Goal: Transaction & Acquisition: Purchase product/service

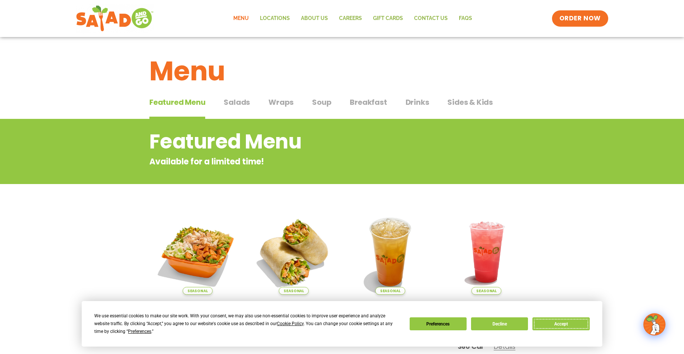
click at [558, 320] on button "Accept" at bounding box center [561, 323] width 57 height 13
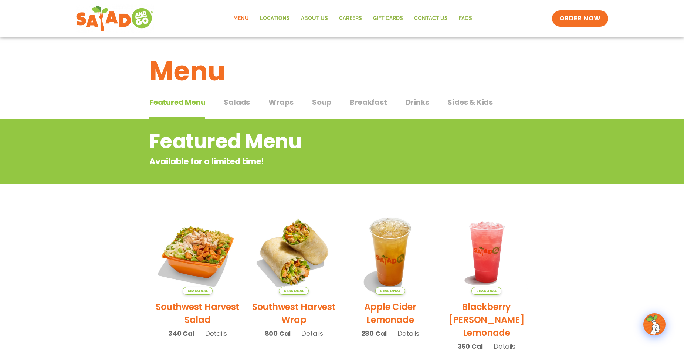
click at [234, 100] on span "Salads" at bounding box center [237, 102] width 26 height 11
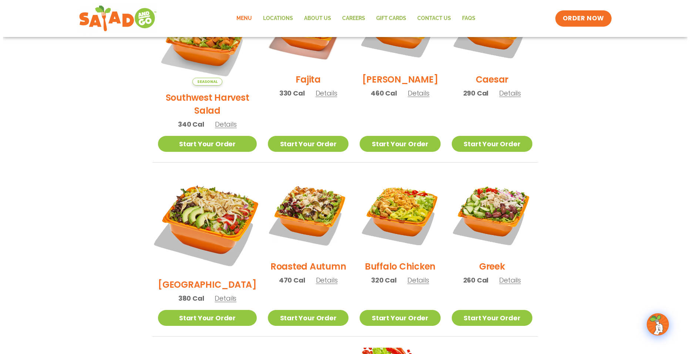
scroll to position [148, 0]
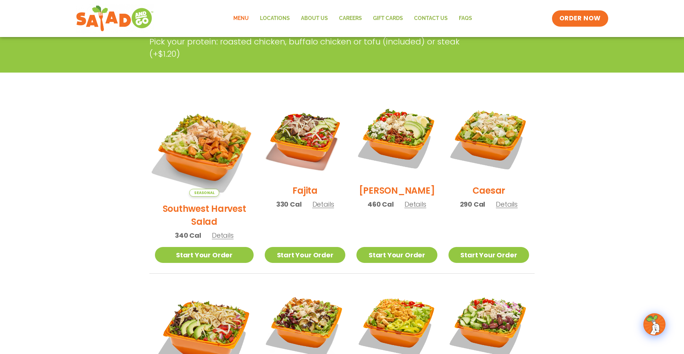
click at [201, 149] on img at bounding box center [205, 147] width 116 height 116
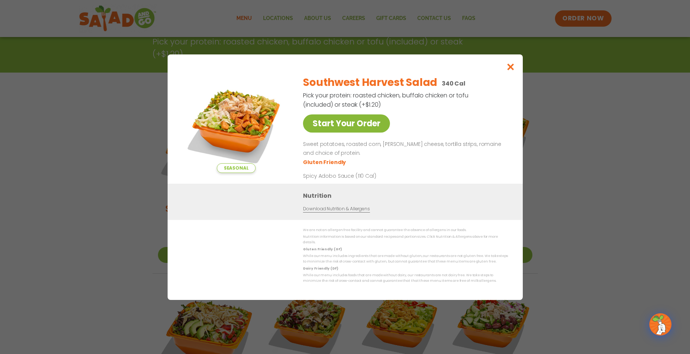
click at [350, 128] on link "Start Your Order" at bounding box center [346, 123] width 87 height 18
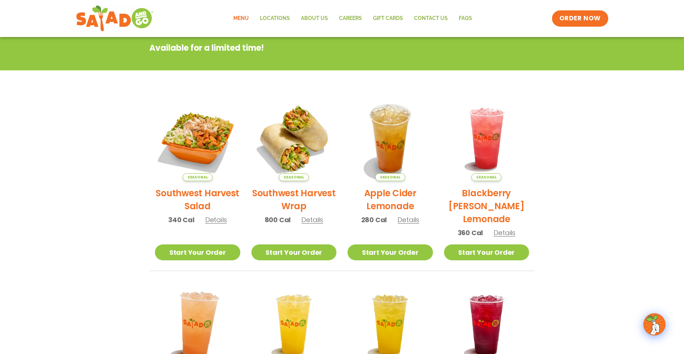
scroll to position [185, 0]
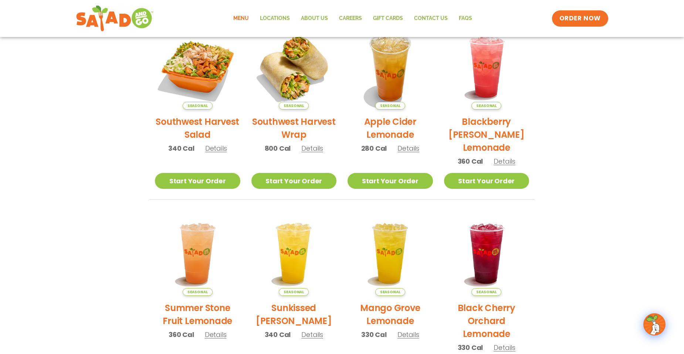
click at [216, 151] on span "Details" at bounding box center [216, 148] width 22 height 9
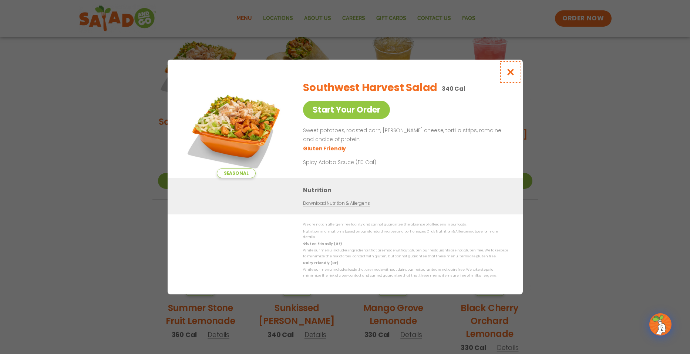
click at [509, 73] on icon "Close modal" at bounding box center [510, 72] width 9 height 8
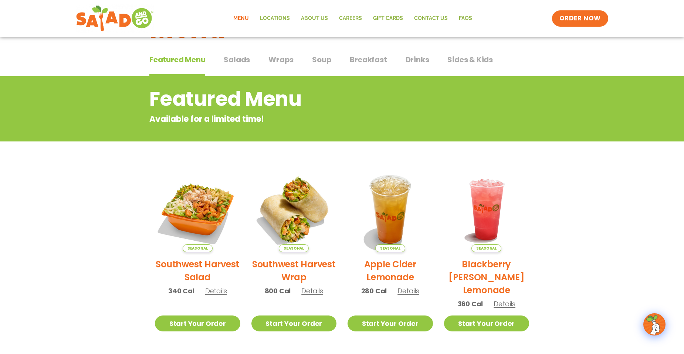
scroll to position [0, 0]
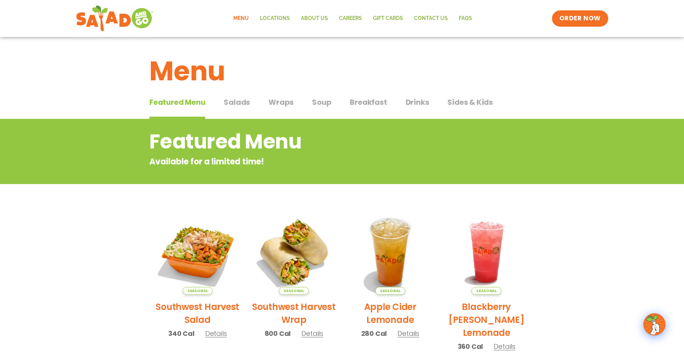
click at [236, 102] on span "Salads" at bounding box center [237, 102] width 26 height 11
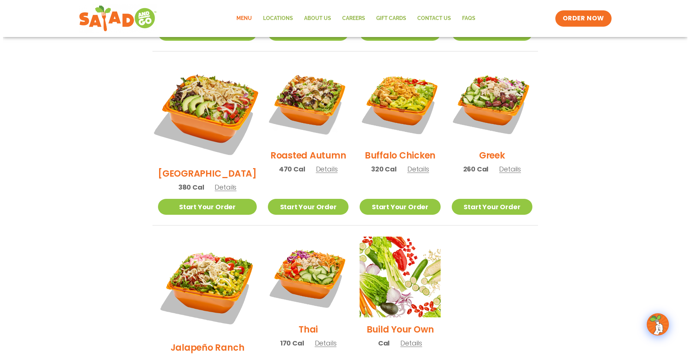
scroll to position [333, 0]
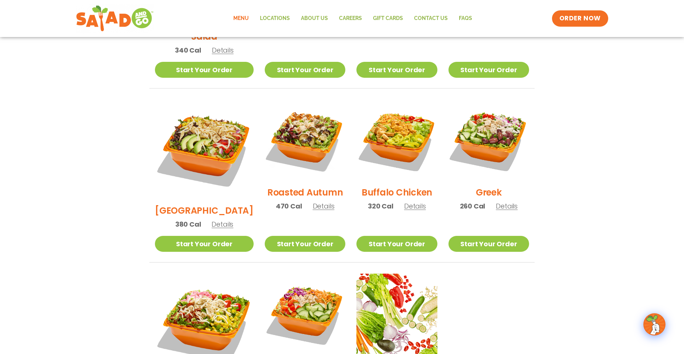
click at [213, 219] on span "Details" at bounding box center [223, 223] width 22 height 9
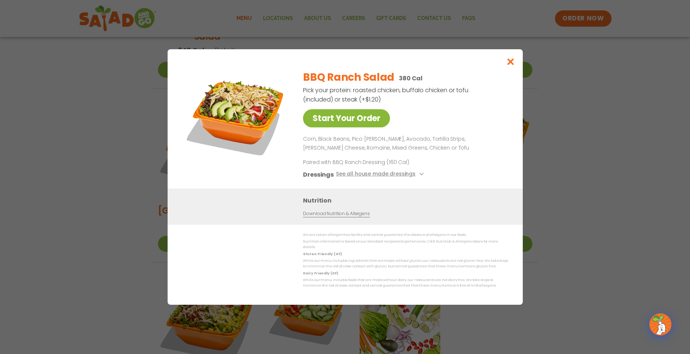
click at [351, 120] on link "Start Your Order" at bounding box center [346, 118] width 87 height 18
